Goal: Task Accomplishment & Management: Manage account settings

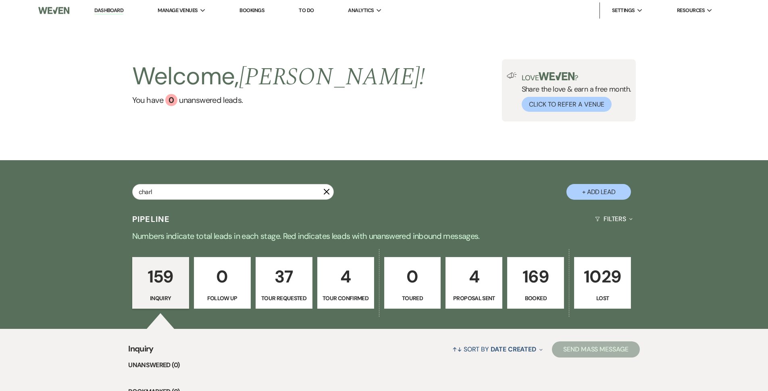
type input "charli"
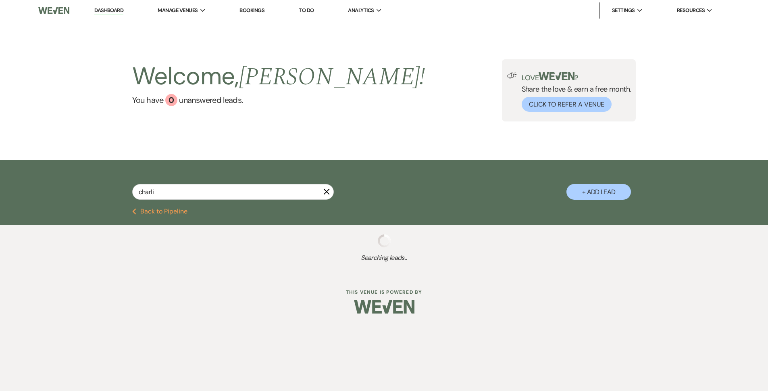
select select "8"
select select "3"
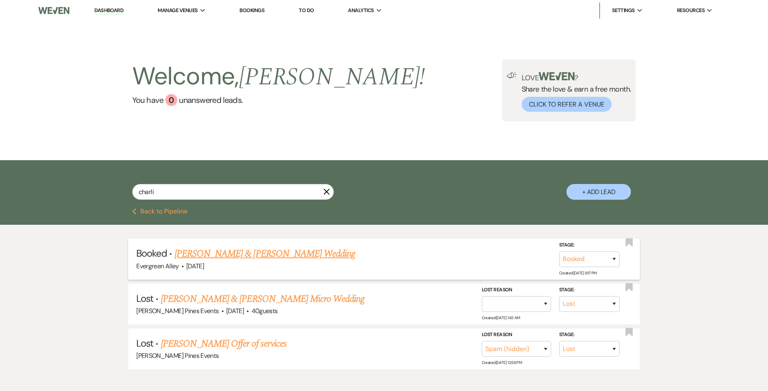
type input "charli"
click at [259, 254] on link "[PERSON_NAME] & [PERSON_NAME] Wedding" at bounding box center [265, 253] width 181 height 15
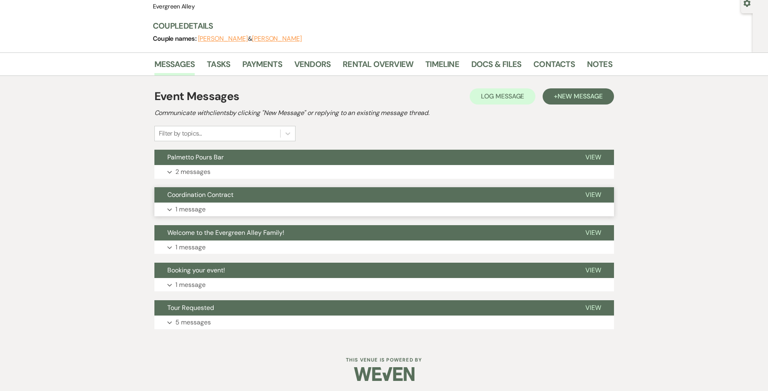
scroll to position [81, 0]
click at [209, 160] on span "Palmetto Pours Bar" at bounding box center [195, 156] width 56 height 8
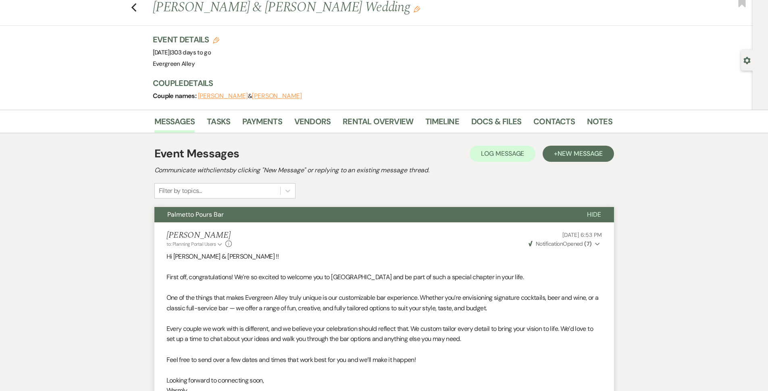
scroll to position [0, 0]
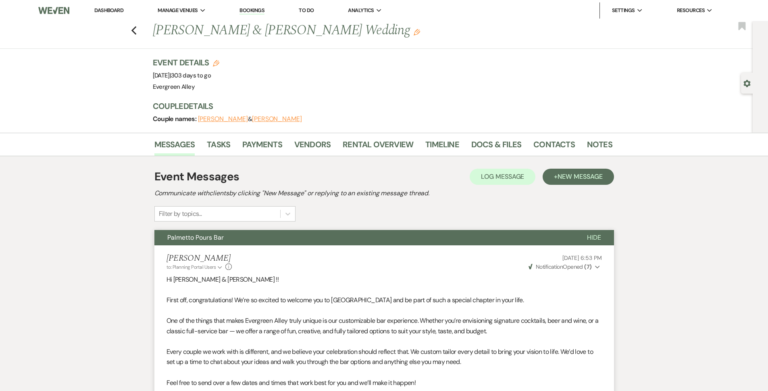
click at [140, 32] on div "Previous [PERSON_NAME] & [PERSON_NAME] Wedding Edit Bookmark" at bounding box center [374, 35] width 757 height 28
click at [137, 34] on icon "Previous" at bounding box center [134, 31] width 6 height 10
select select "8"
select select "3"
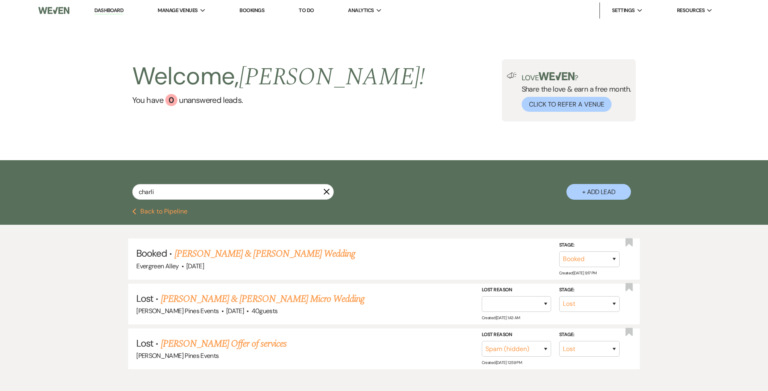
click at [329, 192] on icon "X" at bounding box center [326, 191] width 6 height 6
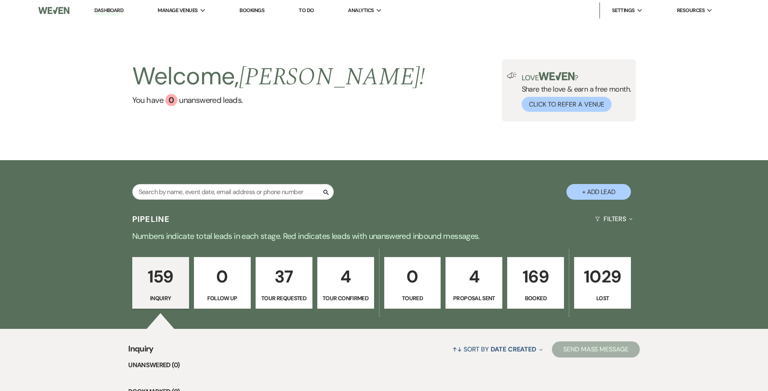
click at [226, 182] on div "Search + Add Lead" at bounding box center [384, 185] width 581 height 42
click at [228, 177] on div "Search + Add Lead" at bounding box center [384, 185] width 581 height 42
click at [230, 182] on div "Search + Add Lead" at bounding box center [384, 185] width 581 height 42
type input "charli"
select select "8"
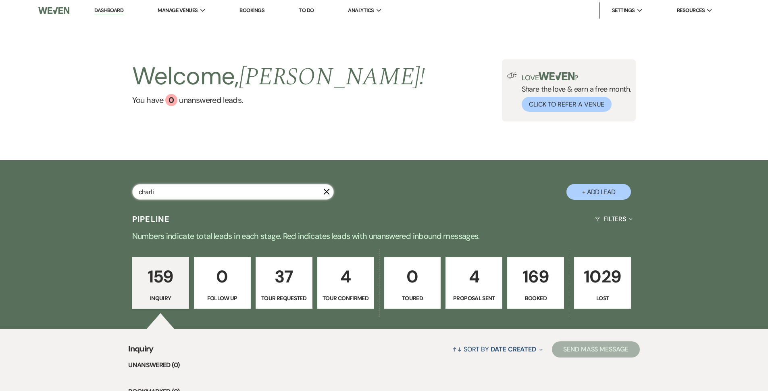
select select "8"
select select "3"
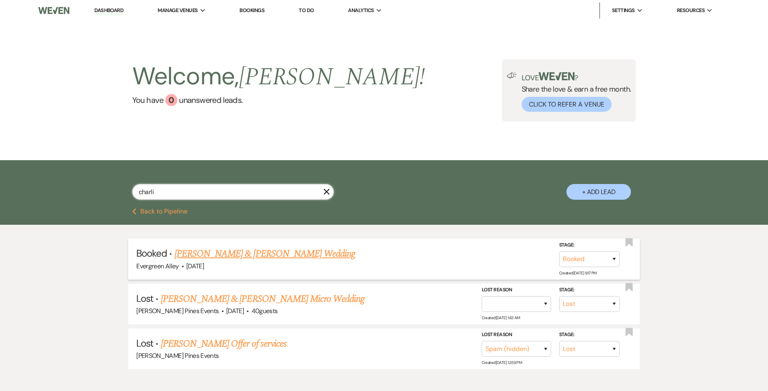
type input "charli"
click at [240, 258] on link "[PERSON_NAME] & [PERSON_NAME] Wedding" at bounding box center [265, 253] width 181 height 15
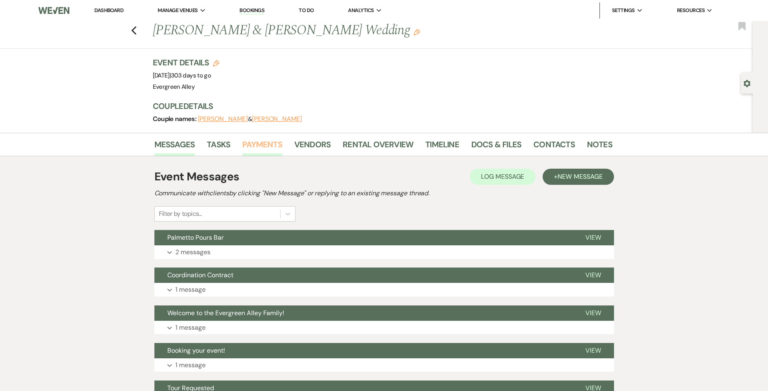
click at [265, 138] on link "Payments" at bounding box center [262, 147] width 40 height 18
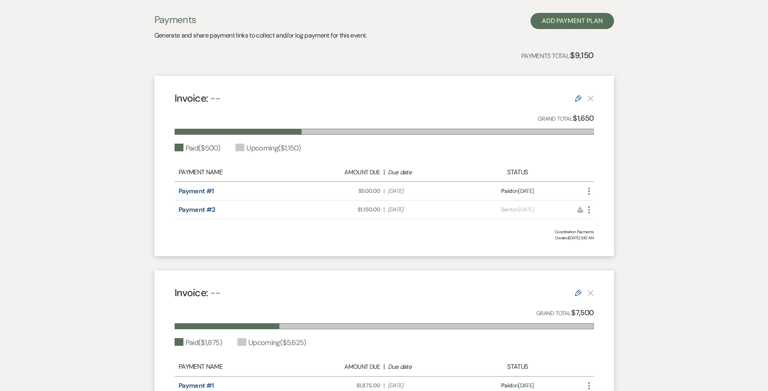
scroll to position [40, 0]
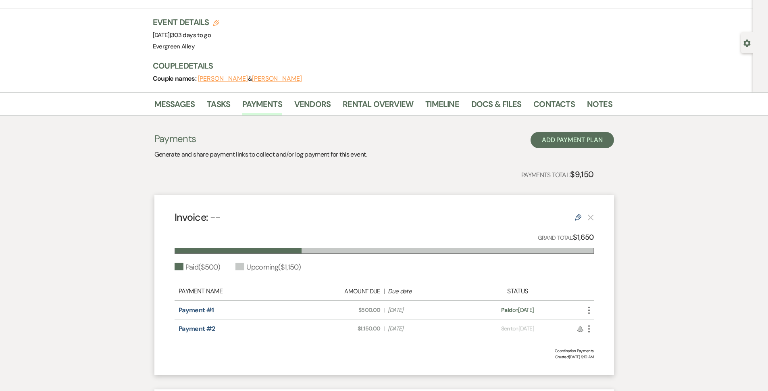
click at [200, 207] on div "Invoice: -- Edit Grand Total: $1,650 Paid ( $500 ) Upcoming ( $1,150 ) Payment …" at bounding box center [384, 285] width 460 height 180
click at [179, 118] on div "Payments Generate and share payment links to collect and/or log payment for thi…" at bounding box center [384, 365] width 460 height 499
click at [200, 93] on div "Messages Tasks Payments Vendors Rental Overview Timeline Docs & Files Contacts …" at bounding box center [384, 103] width 768 height 23
click at [182, 105] on link "Messages" at bounding box center [174, 107] width 41 height 18
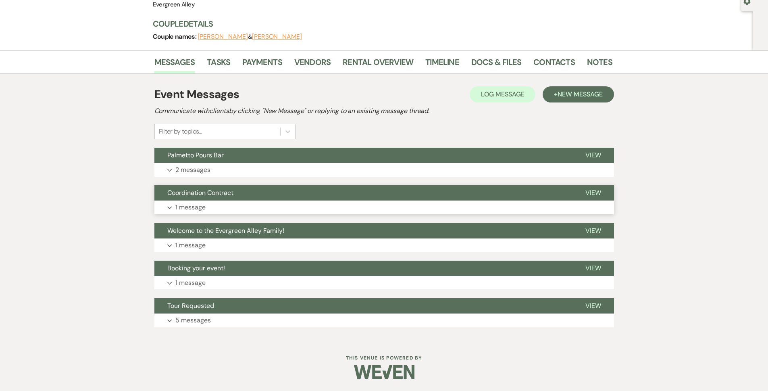
click at [208, 199] on button "Coordination Contract" at bounding box center [363, 192] width 418 height 15
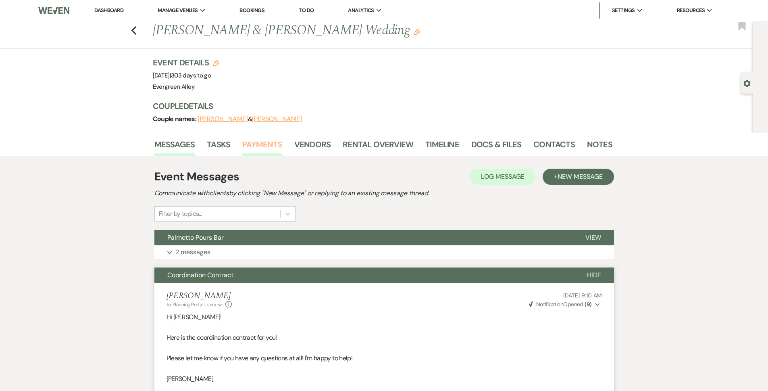
click at [252, 144] on link "Payments" at bounding box center [262, 147] width 40 height 18
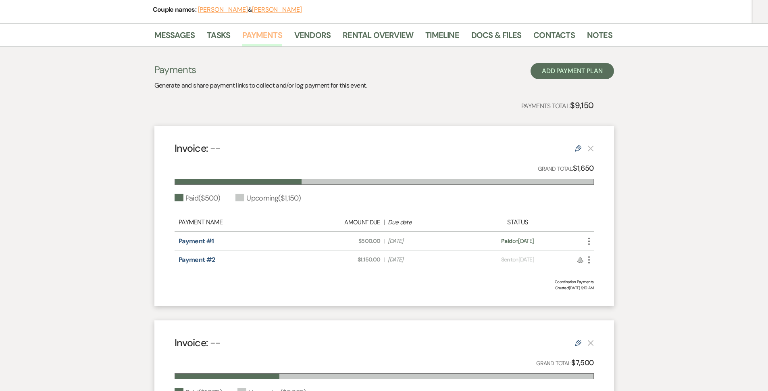
scroll to position [121, 0]
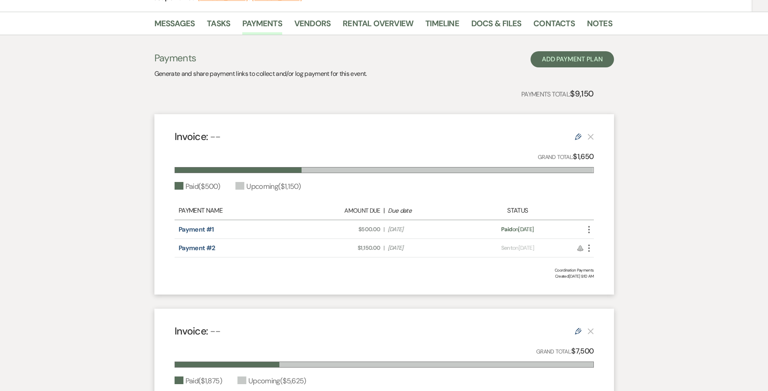
click at [579, 138] on use at bounding box center [578, 136] width 6 height 6
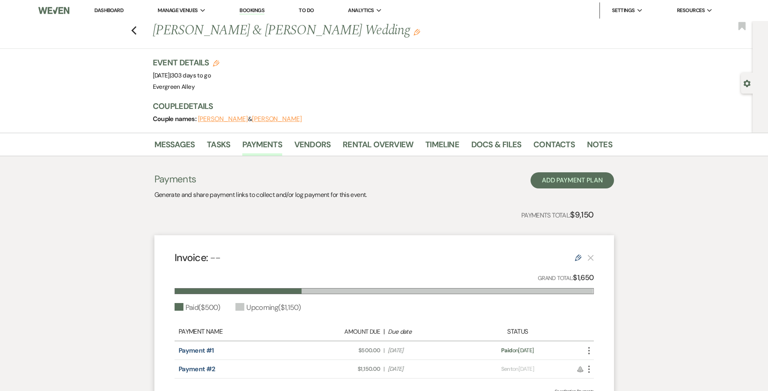
select select "1"
select select "2"
select select "flat"
select select "client"
select select "weeks"
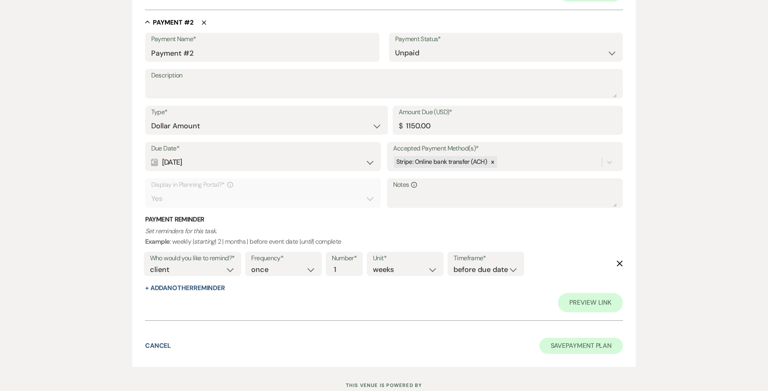
scroll to position [516, 0]
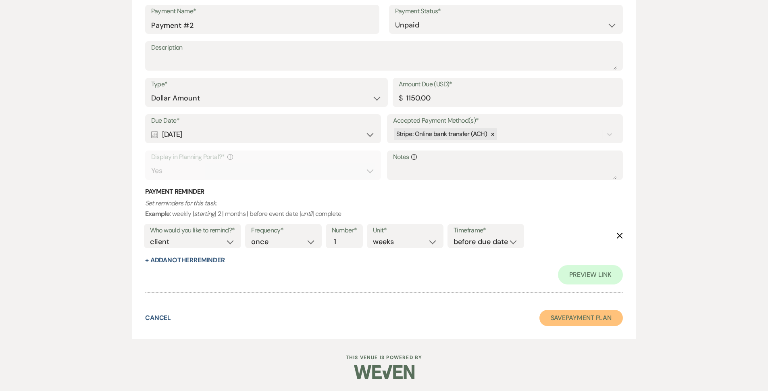
click at [578, 321] on button "Save Payment Plan" at bounding box center [582, 318] width 84 height 16
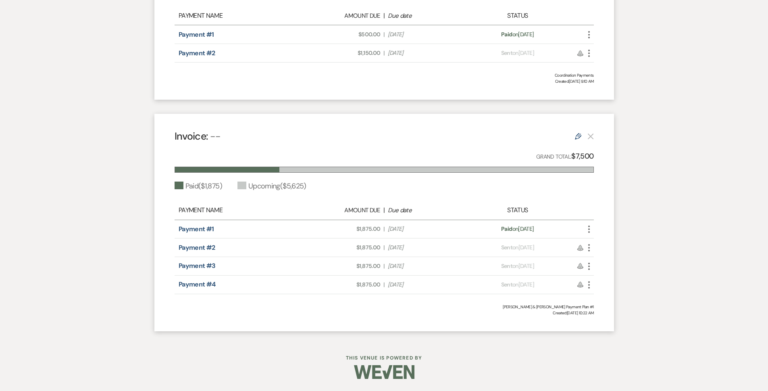
scroll to position [114, 0]
